Goal: Task Accomplishment & Management: Use online tool/utility

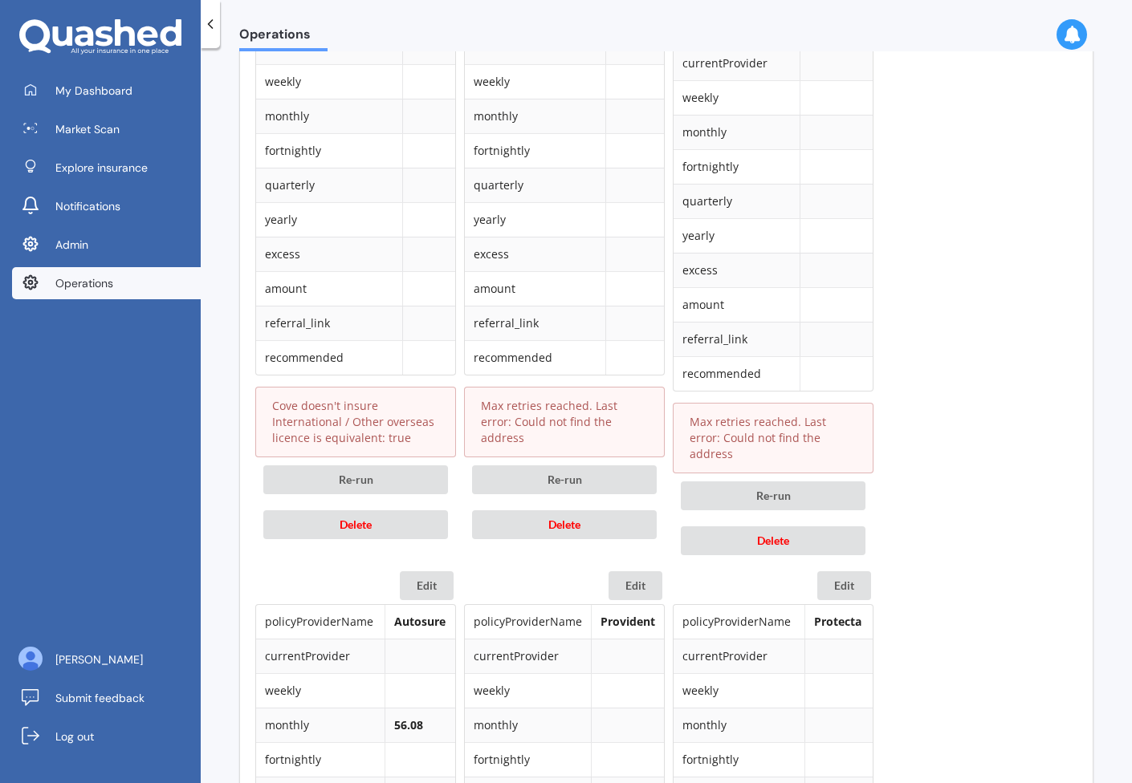
scroll to position [896, 0]
click at [519, 509] on button "Delete" at bounding box center [564, 523] width 185 height 29
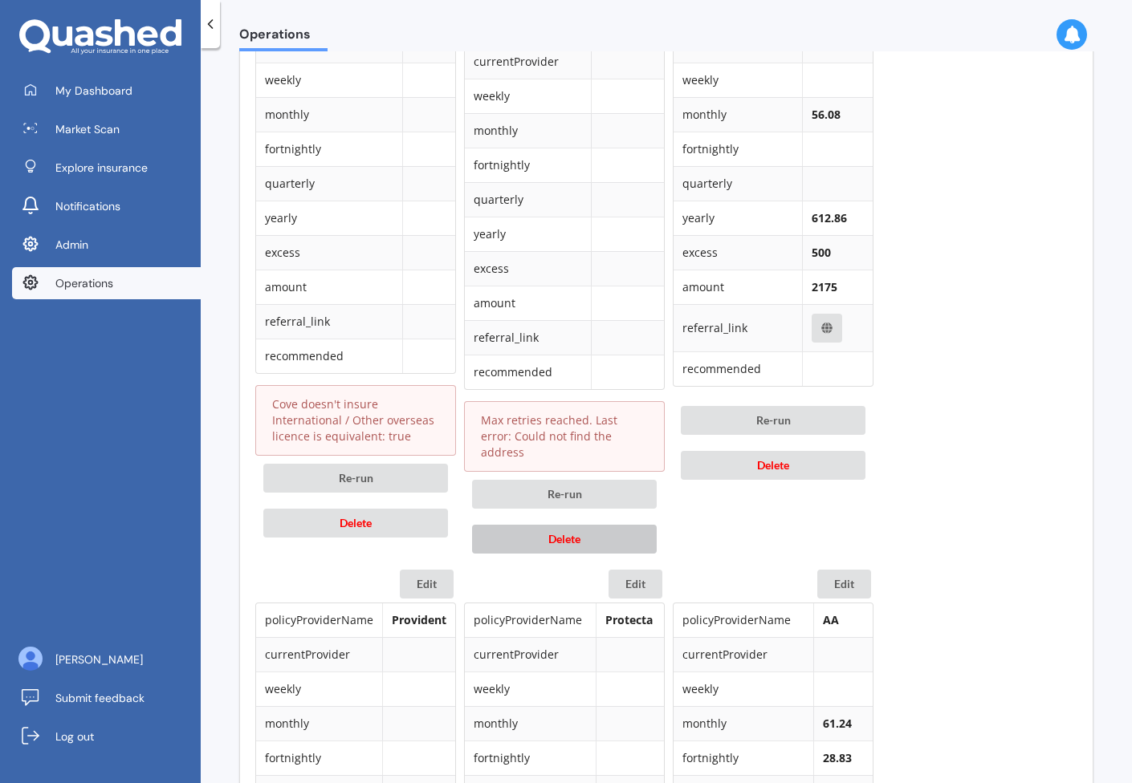
click at [518, 526] on button "Delete" at bounding box center [564, 539] width 185 height 29
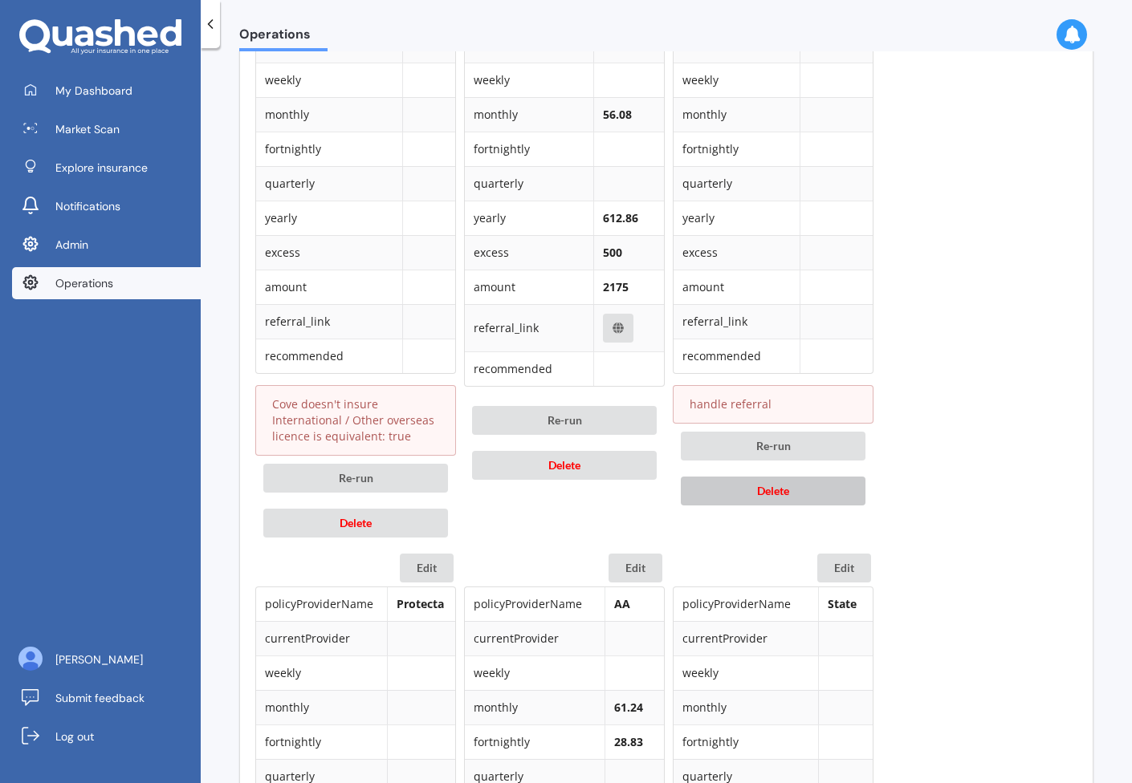
click at [742, 490] on button "Delete" at bounding box center [773, 491] width 185 height 29
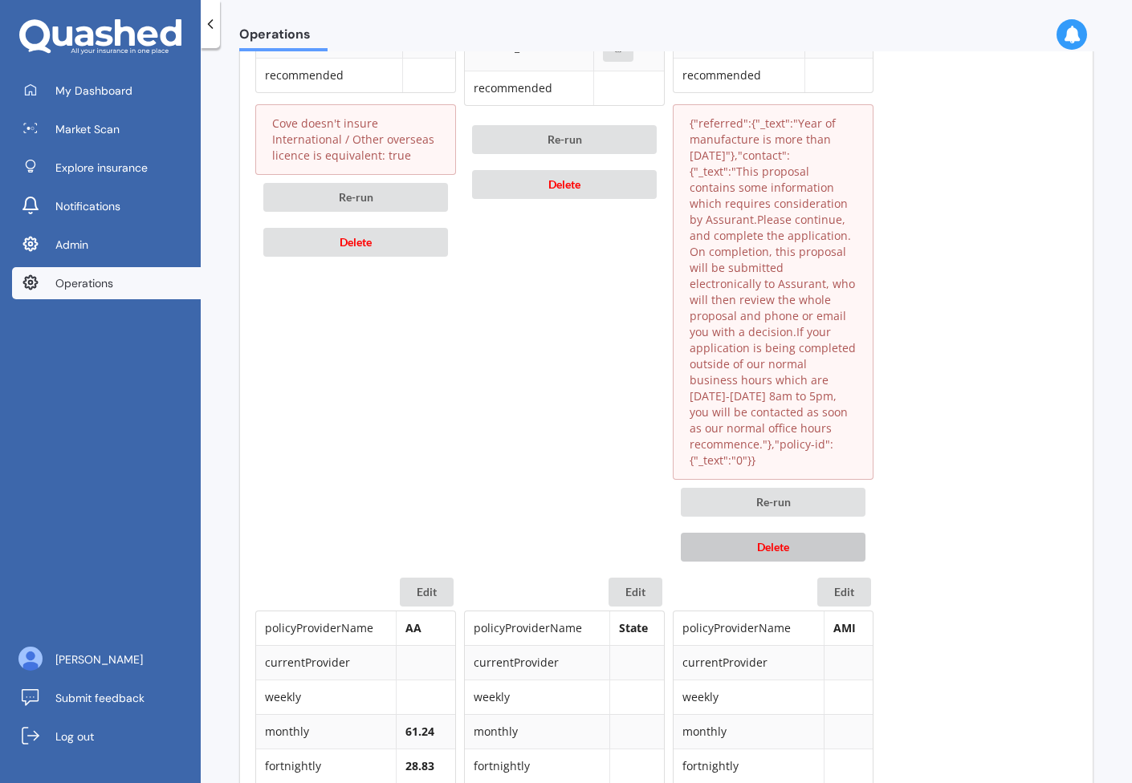
click at [731, 533] on button "Delete" at bounding box center [773, 547] width 185 height 29
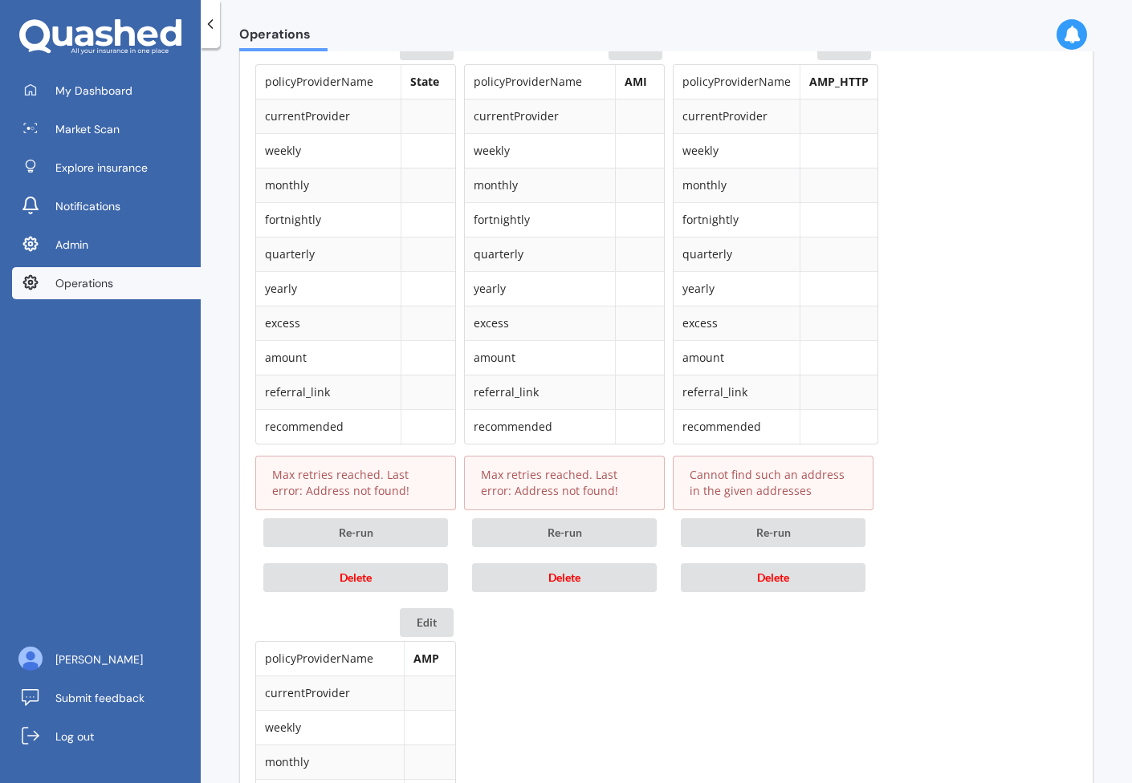
scroll to position [1433, 0]
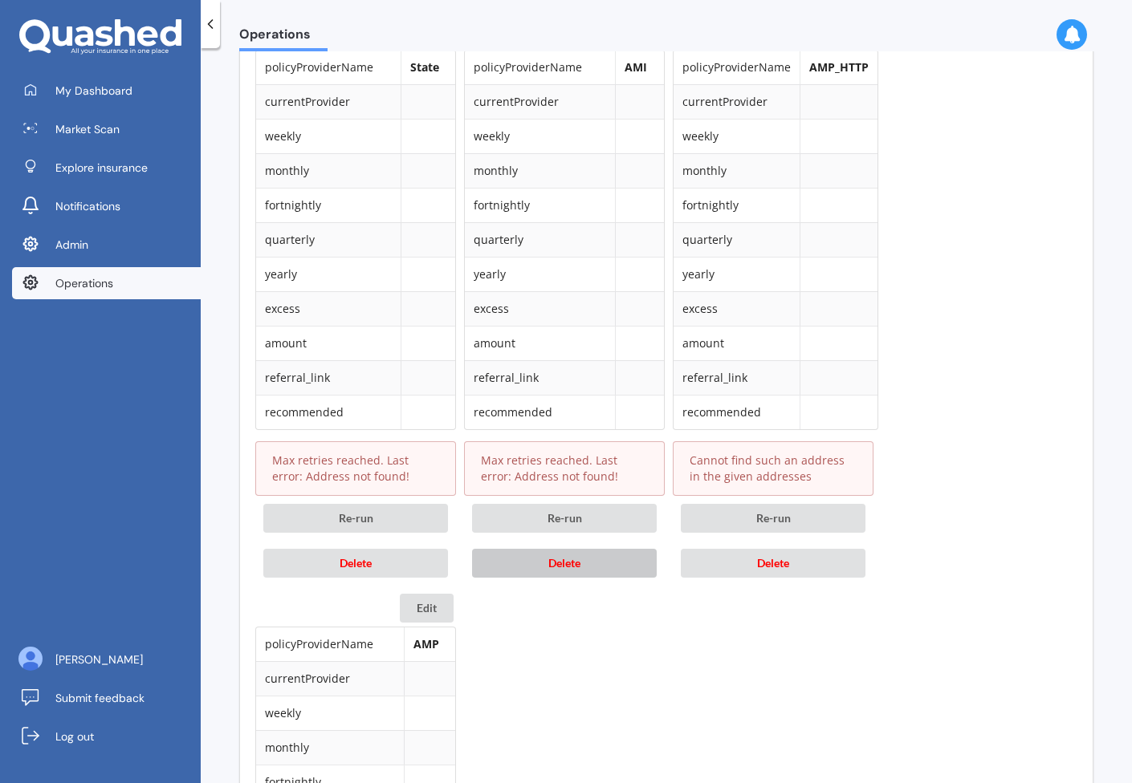
click at [603, 575] on button "Delete" at bounding box center [564, 563] width 185 height 29
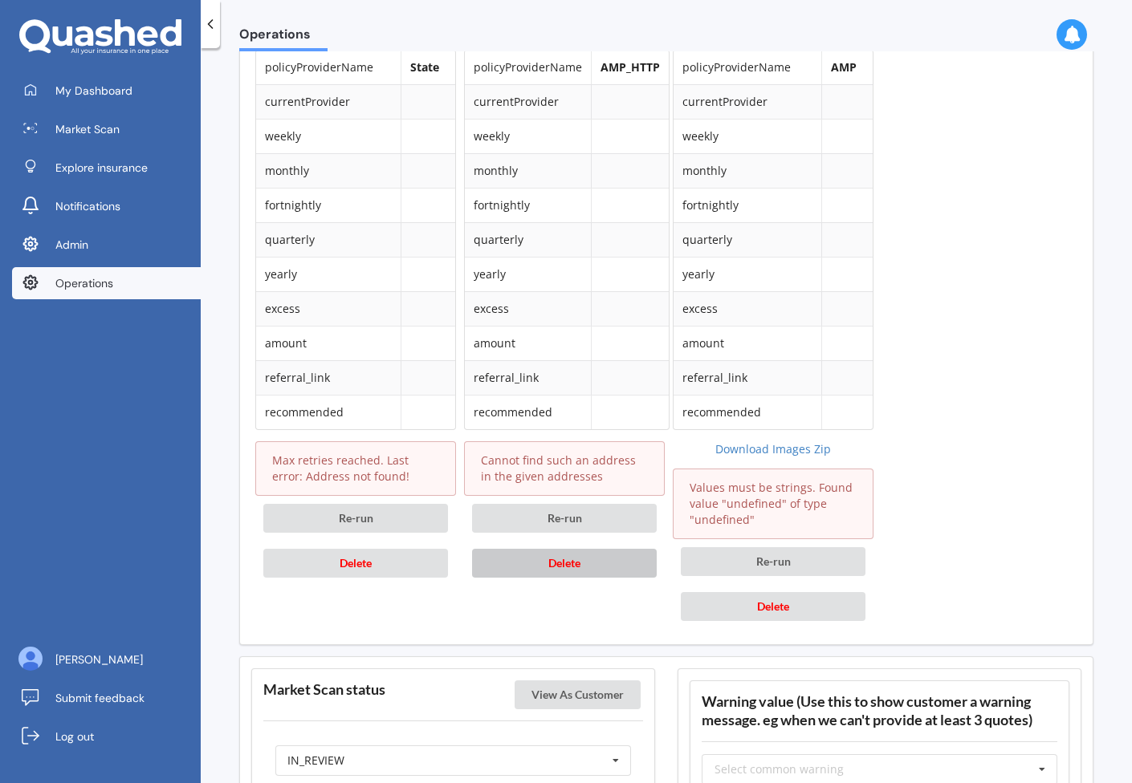
click at [517, 574] on button "Delete" at bounding box center [564, 563] width 185 height 29
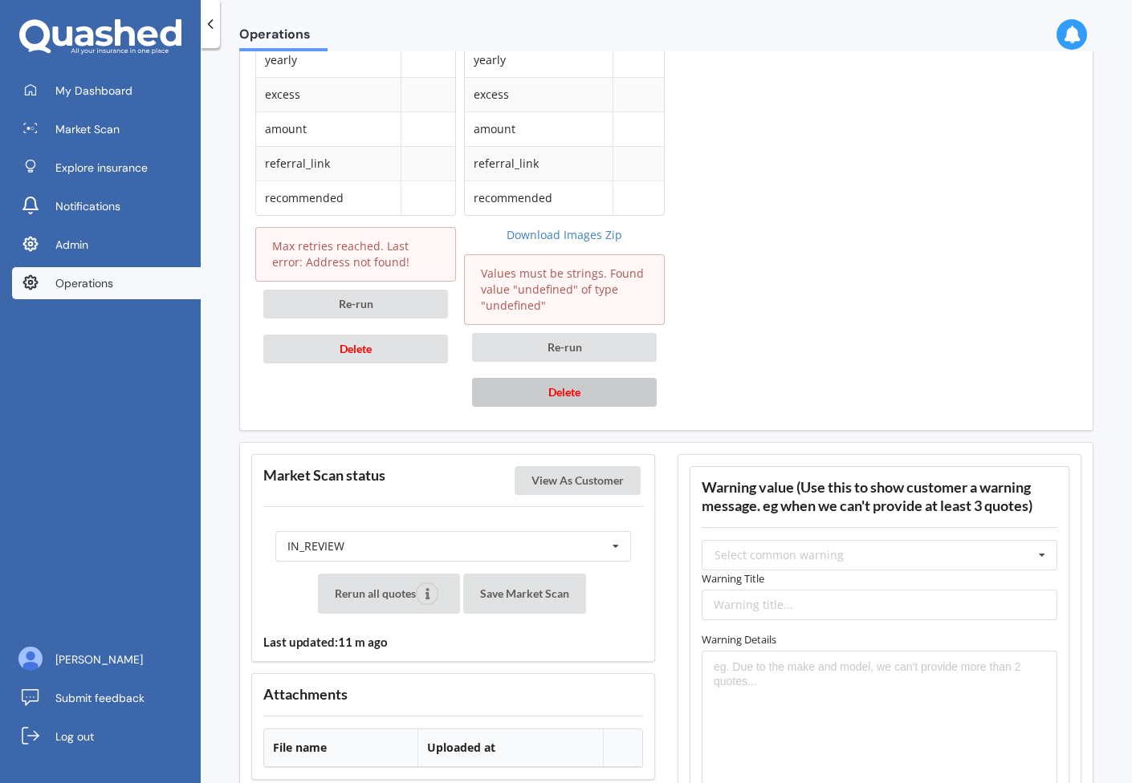
scroll to position [1675, 0]
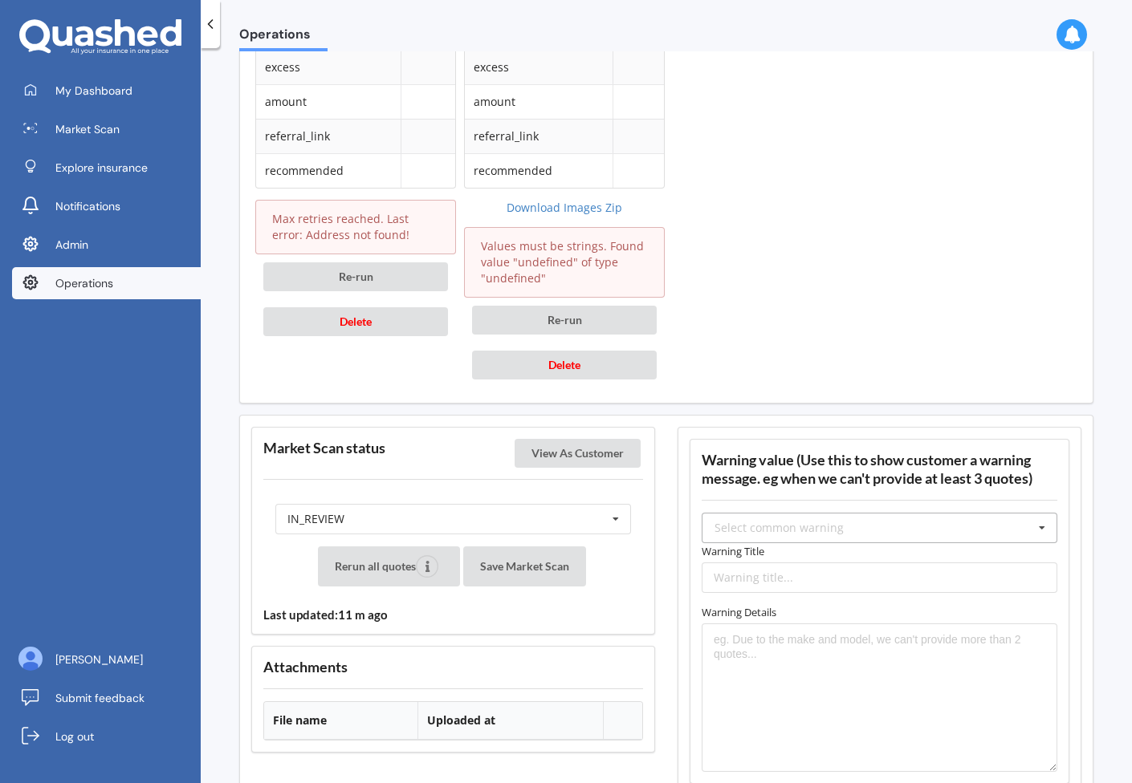
click at [831, 524] on div "Select common warning" at bounding box center [778, 527] width 129 height 11
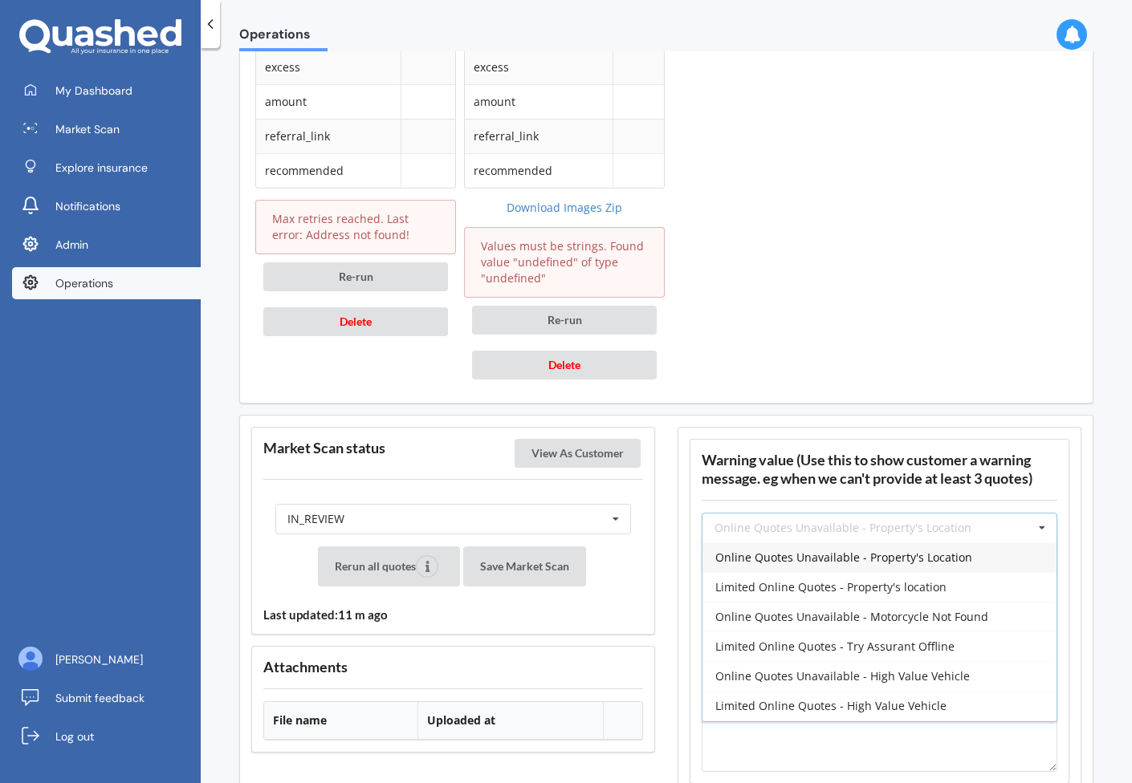
click at [835, 567] on div "Online Quotes Unavailable - Property's Location" at bounding box center [879, 557] width 354 height 30
type input "Online Quotes Unavailable - Property's Location"
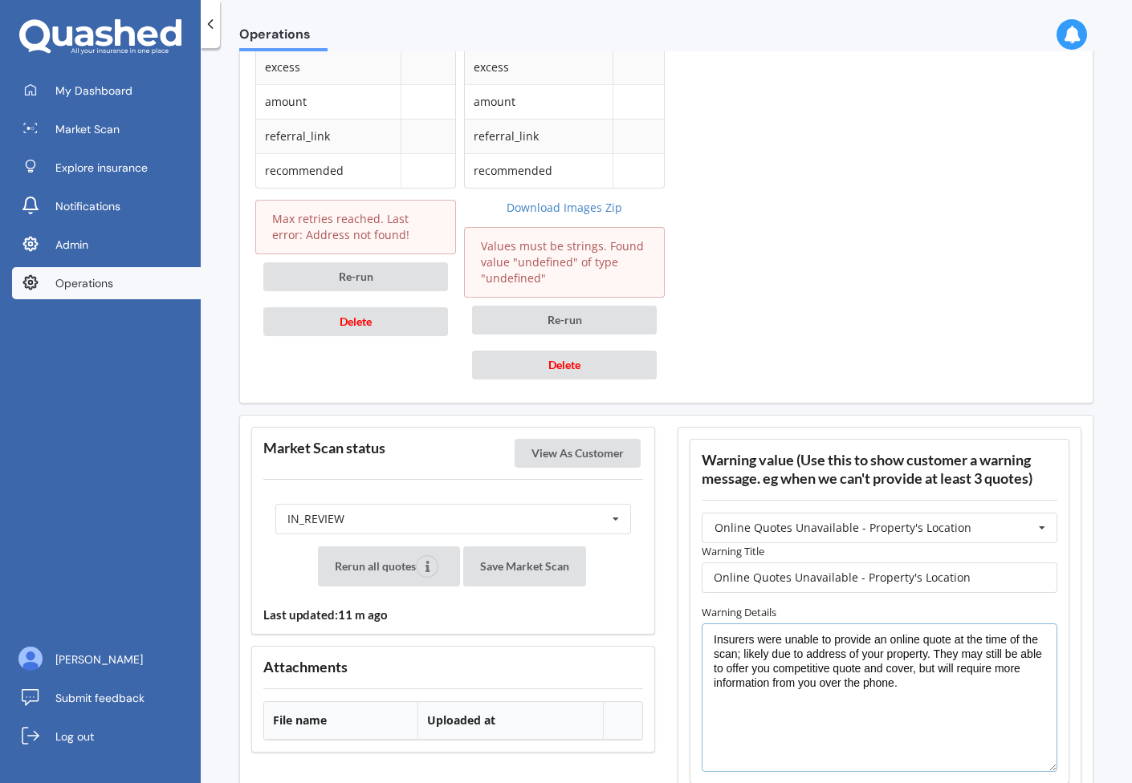
drag, startPoint x: 953, startPoint y: 693, endPoint x: 928, endPoint y: 656, distance: 44.5
click at [928, 656] on textarea "Insurers were unable to provide an online quote at the time of the scan; likely…" at bounding box center [879, 698] width 356 height 149
type textarea "Insurers were unable to provide an online quote at the time of the scan; likely…"
click at [807, 578] on input "Online Quotes Unavailable - Property's Location" at bounding box center [879, 578] width 356 height 30
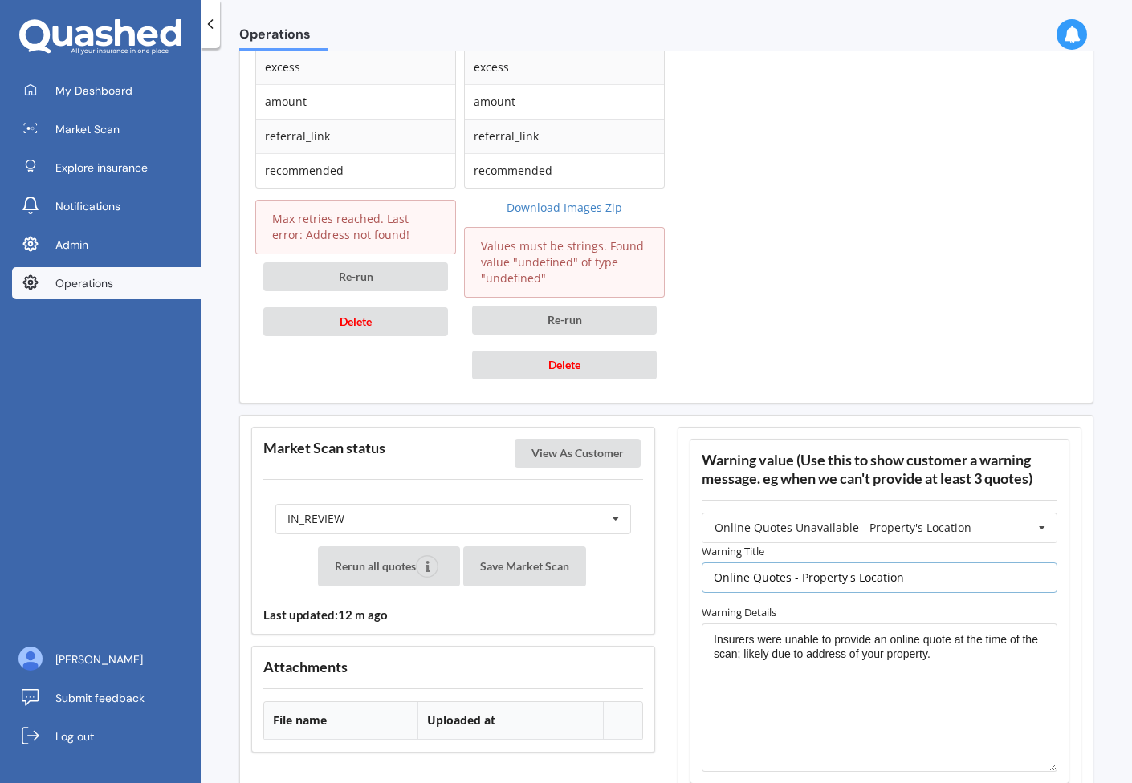
click at [708, 581] on input "Online Quotes - Property's Location" at bounding box center [879, 578] width 356 height 30
click at [717, 581] on input "2Online Quotes - Property's Location" at bounding box center [879, 578] width 356 height 30
click at [723, 580] on input "2 Online Quotes - Property's Location" at bounding box center [879, 578] width 356 height 30
click at [718, 582] on input "2 nline Quotes - Property's Location" at bounding box center [879, 578] width 356 height 30
type input "2 online Quotes - Property's Location not found"
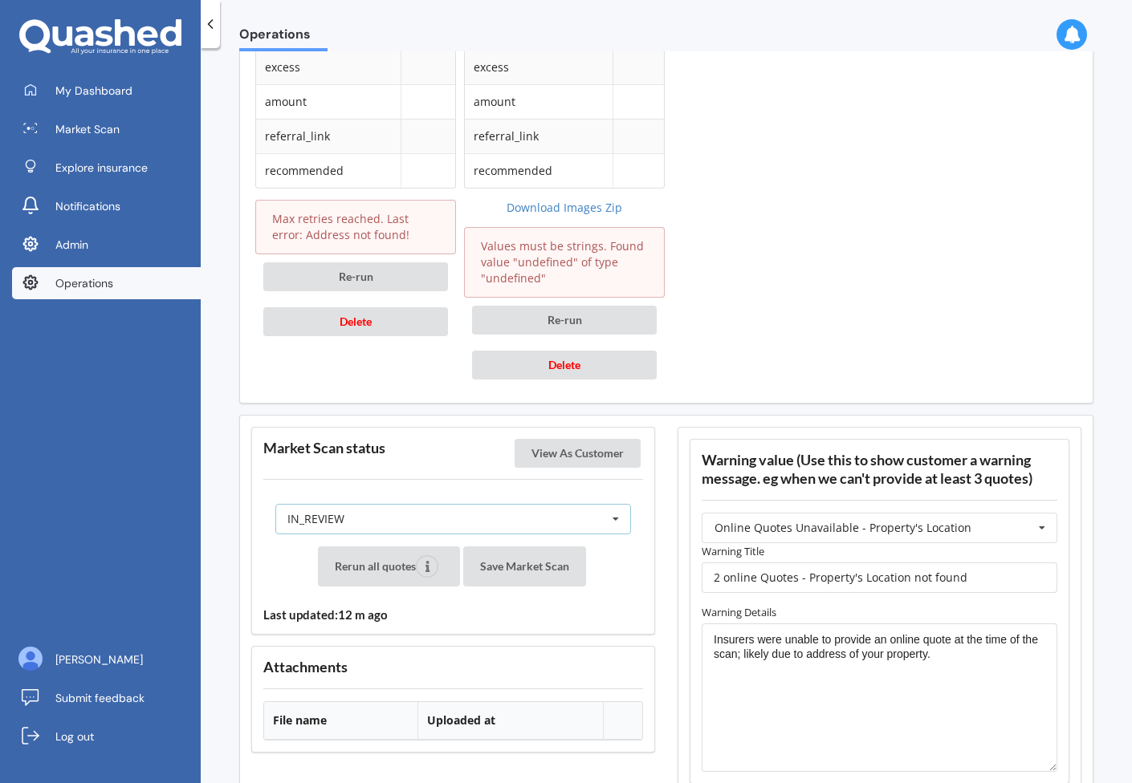
click at [526, 524] on div "IN_REVIEW READY PENDING VIEWED ABANDONED IN_REVIEW" at bounding box center [453, 519] width 356 height 30
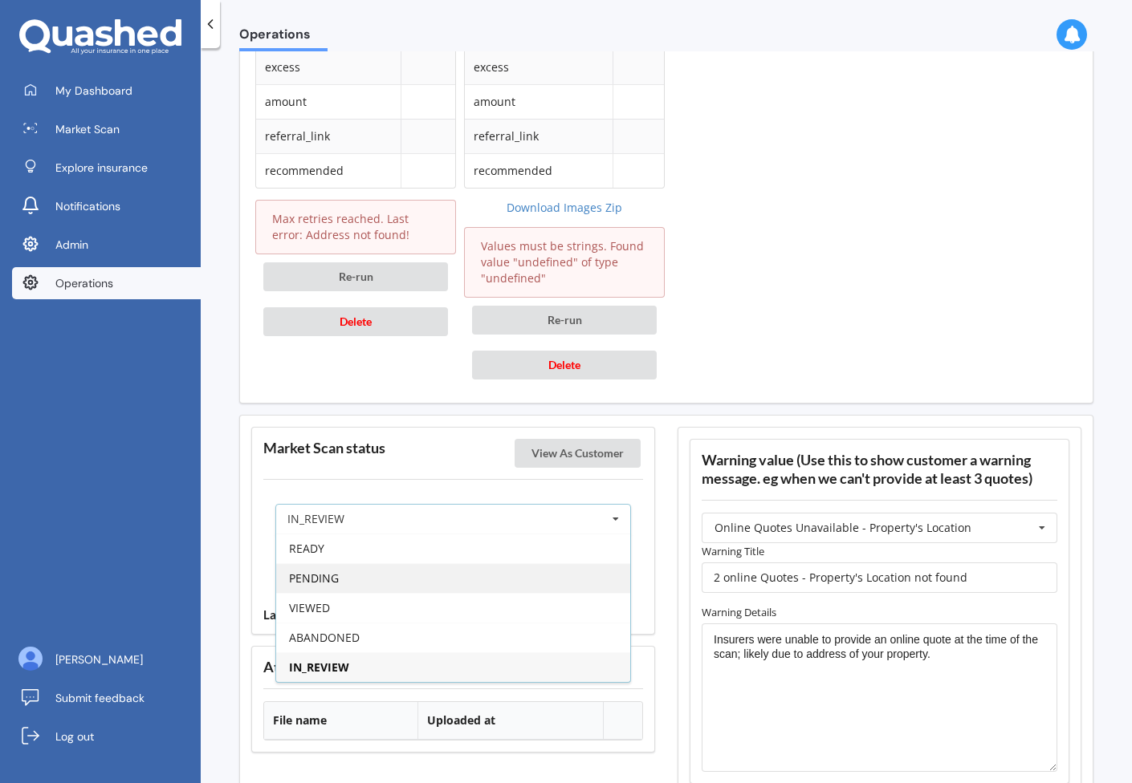
click at [495, 570] on div "PENDING" at bounding box center [453, 578] width 354 height 30
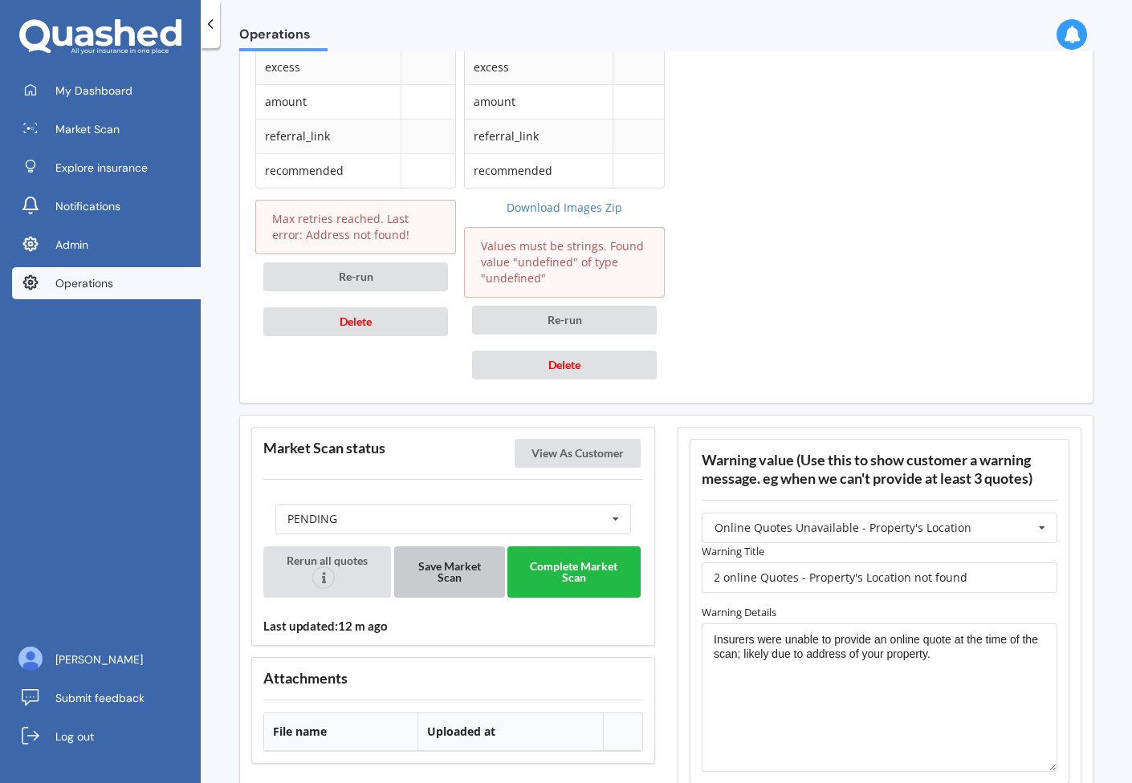
click at [454, 558] on button "Save Market Scan" at bounding box center [449, 572] width 111 height 51
click at [607, 445] on button "View As Customer" at bounding box center [577, 453] width 126 height 29
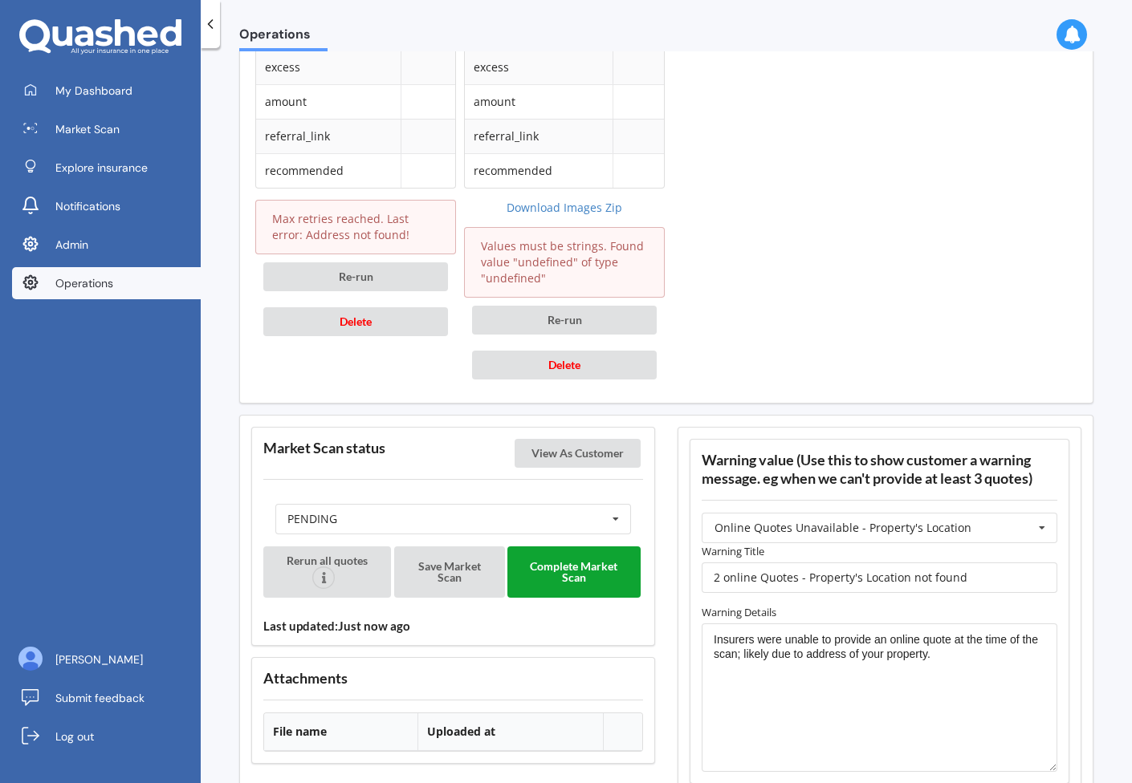
click at [567, 561] on button "Complete Market Scan" at bounding box center [573, 572] width 132 height 51
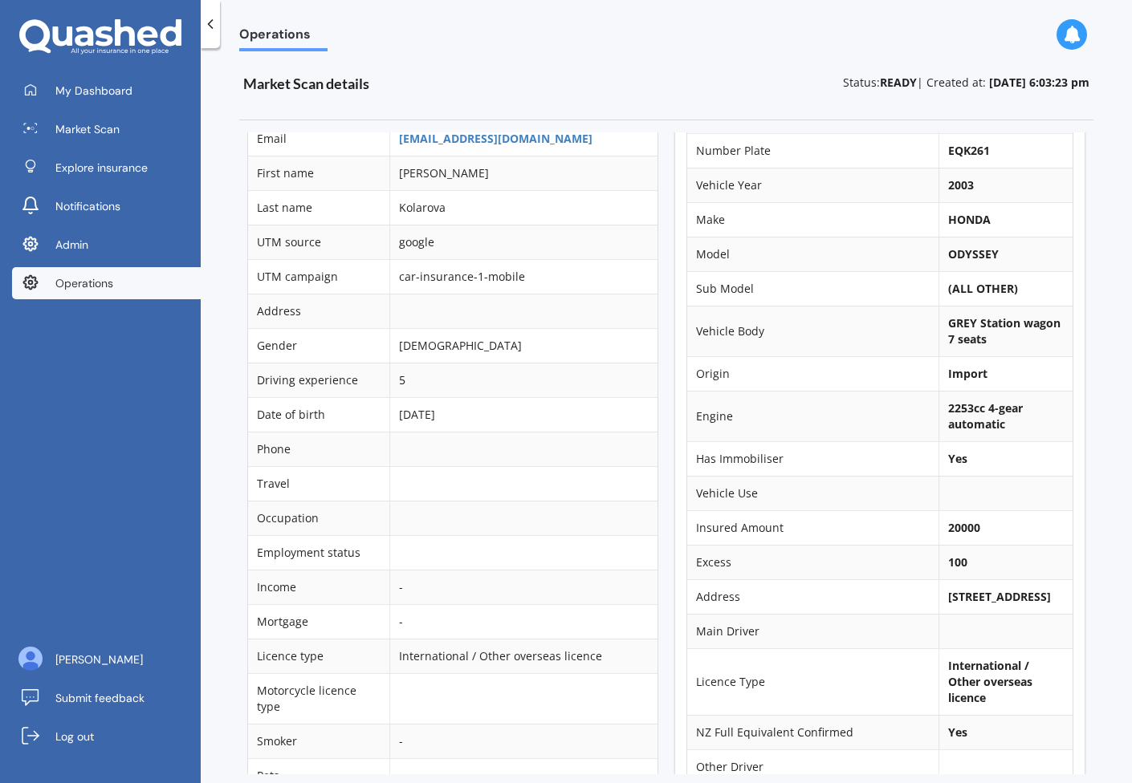
scroll to position [0, 0]
